Goal: Task Accomplishment & Management: Manage account settings

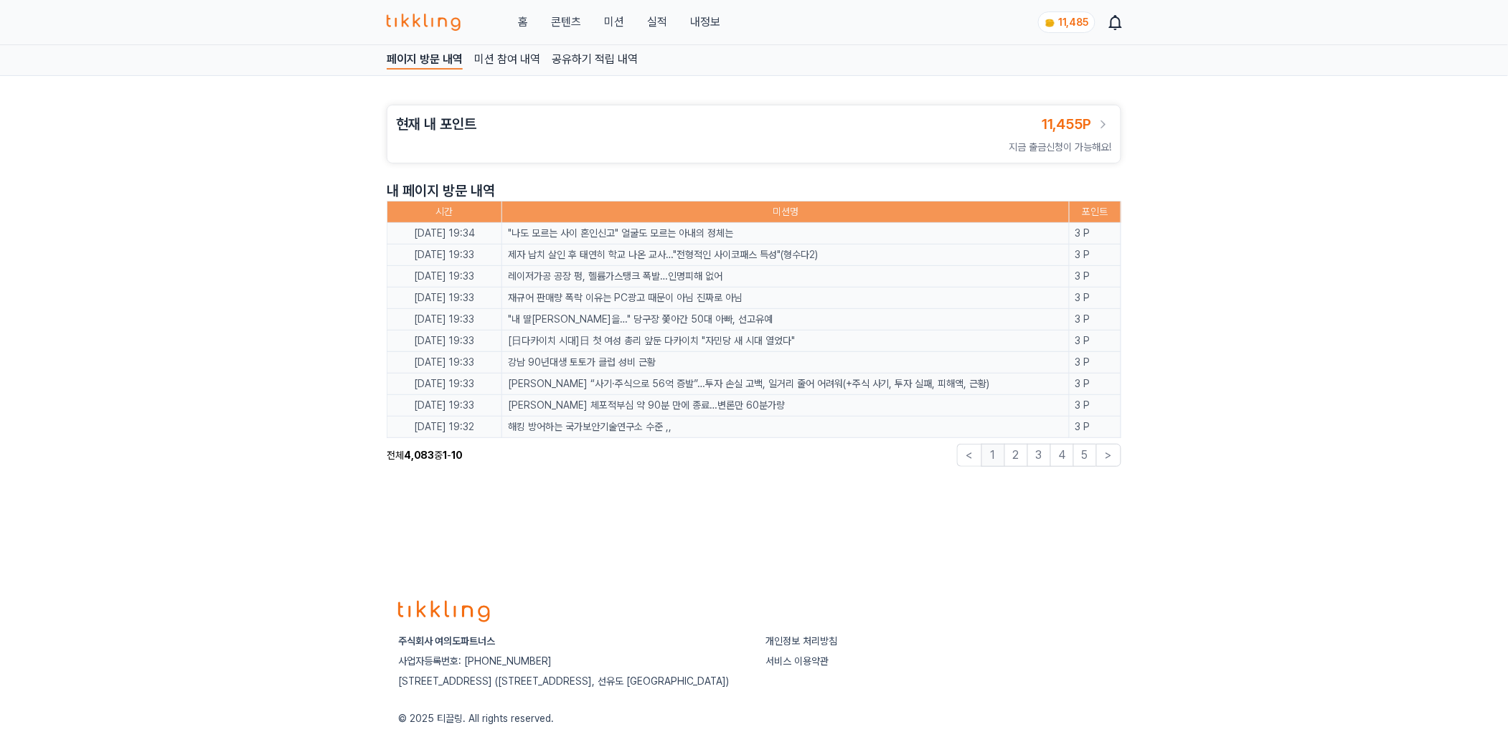
click at [522, 16] on link "홈" at bounding box center [523, 22] width 10 height 17
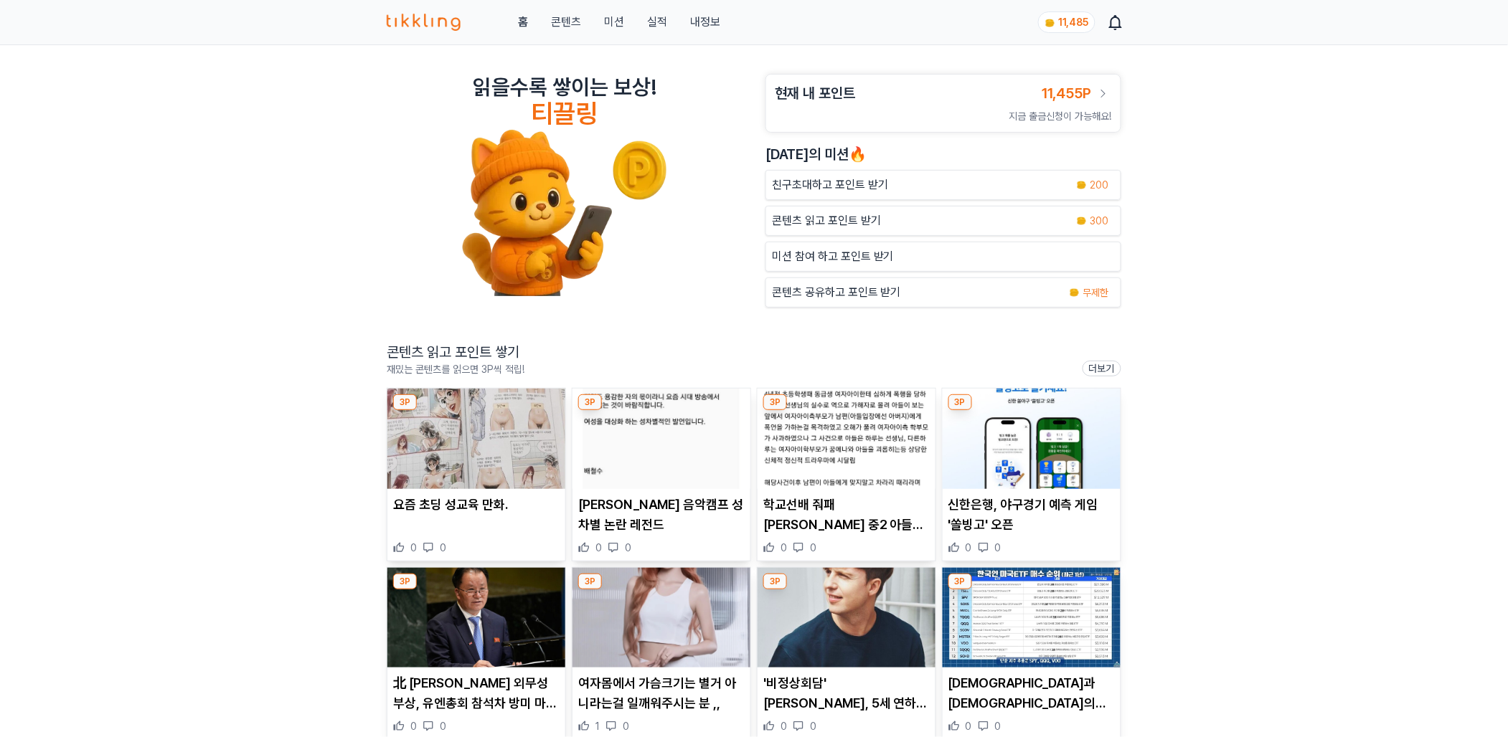
click at [692, 27] on link "내정보" at bounding box center [705, 22] width 30 height 17
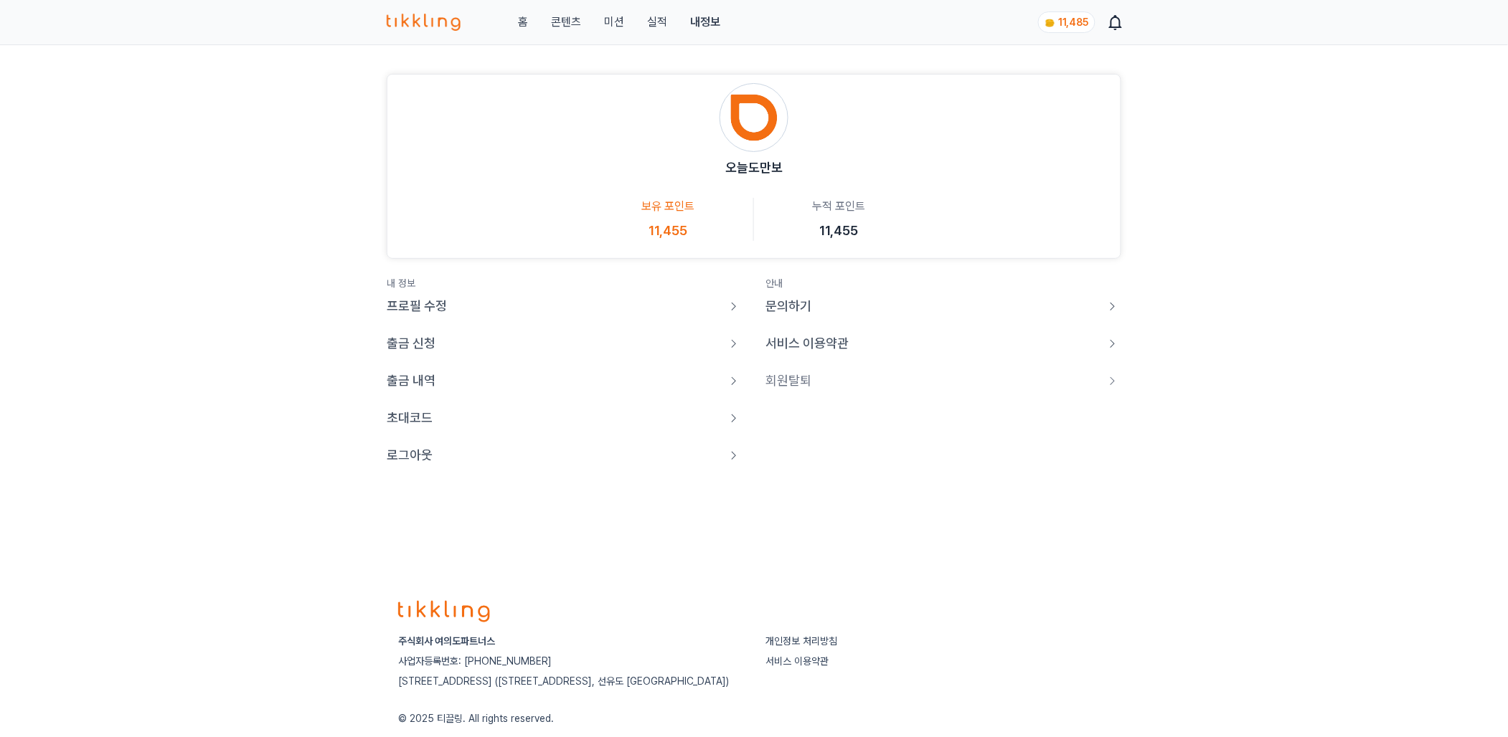
click at [405, 449] on p "로그아웃" at bounding box center [410, 456] width 46 height 20
